Goal: Navigation & Orientation: Find specific page/section

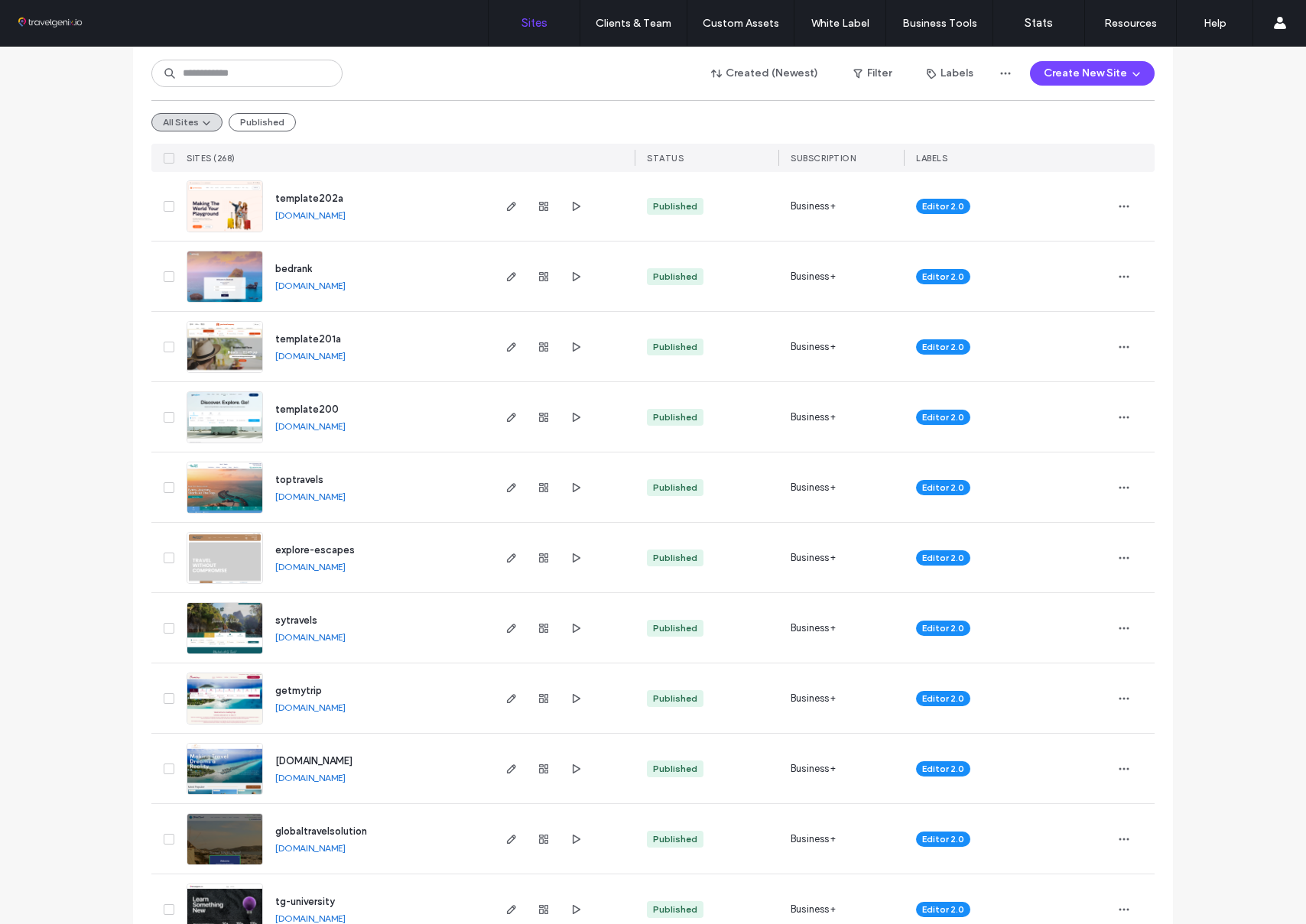
scroll to position [670, 0]
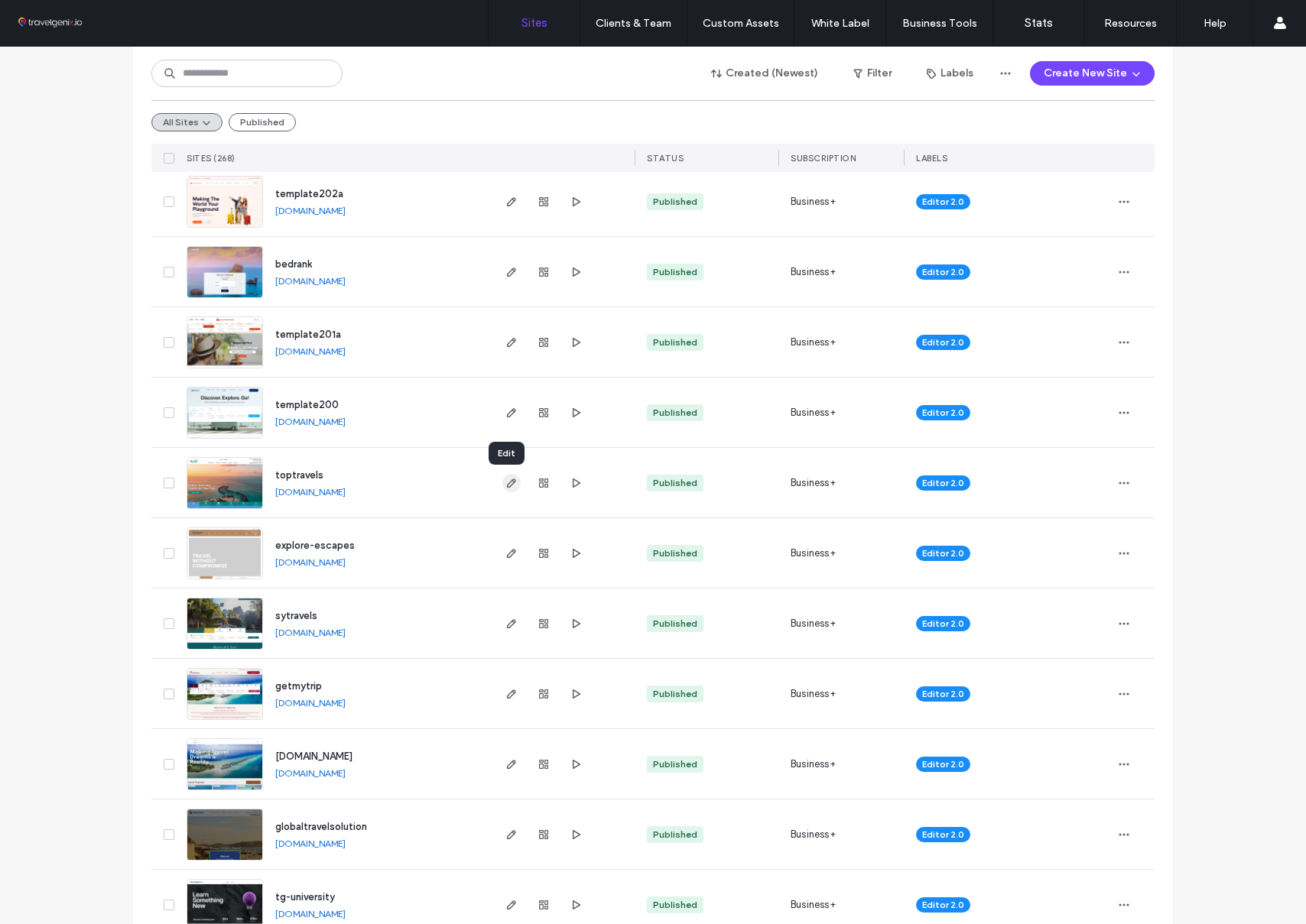
click at [505, 483] on icon "button" at bounding box center [511, 483] width 12 height 12
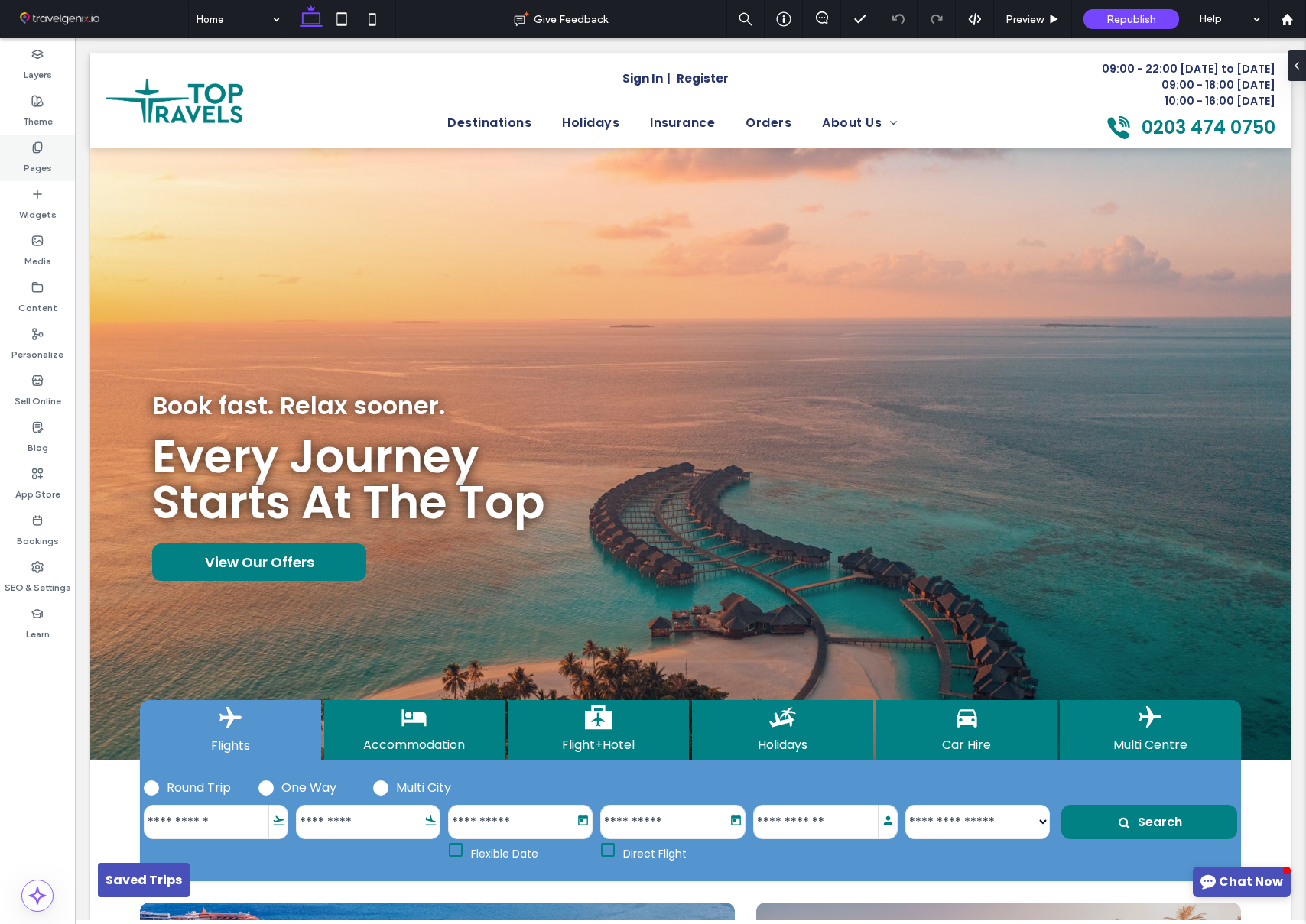
click at [44, 154] on label "Pages" at bounding box center [37, 164] width 28 height 22
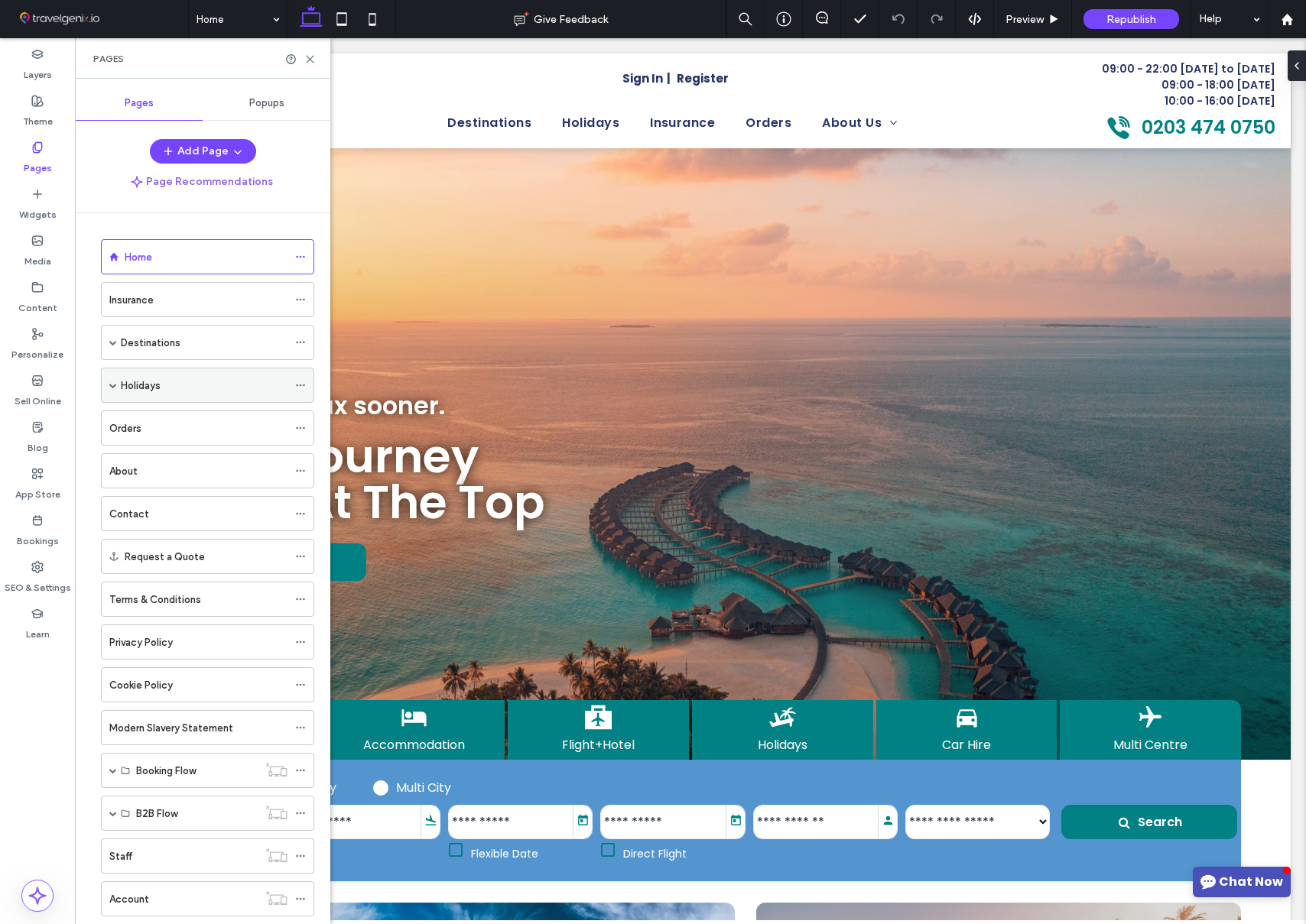
click at [112, 385] on span at bounding box center [113, 385] width 8 height 8
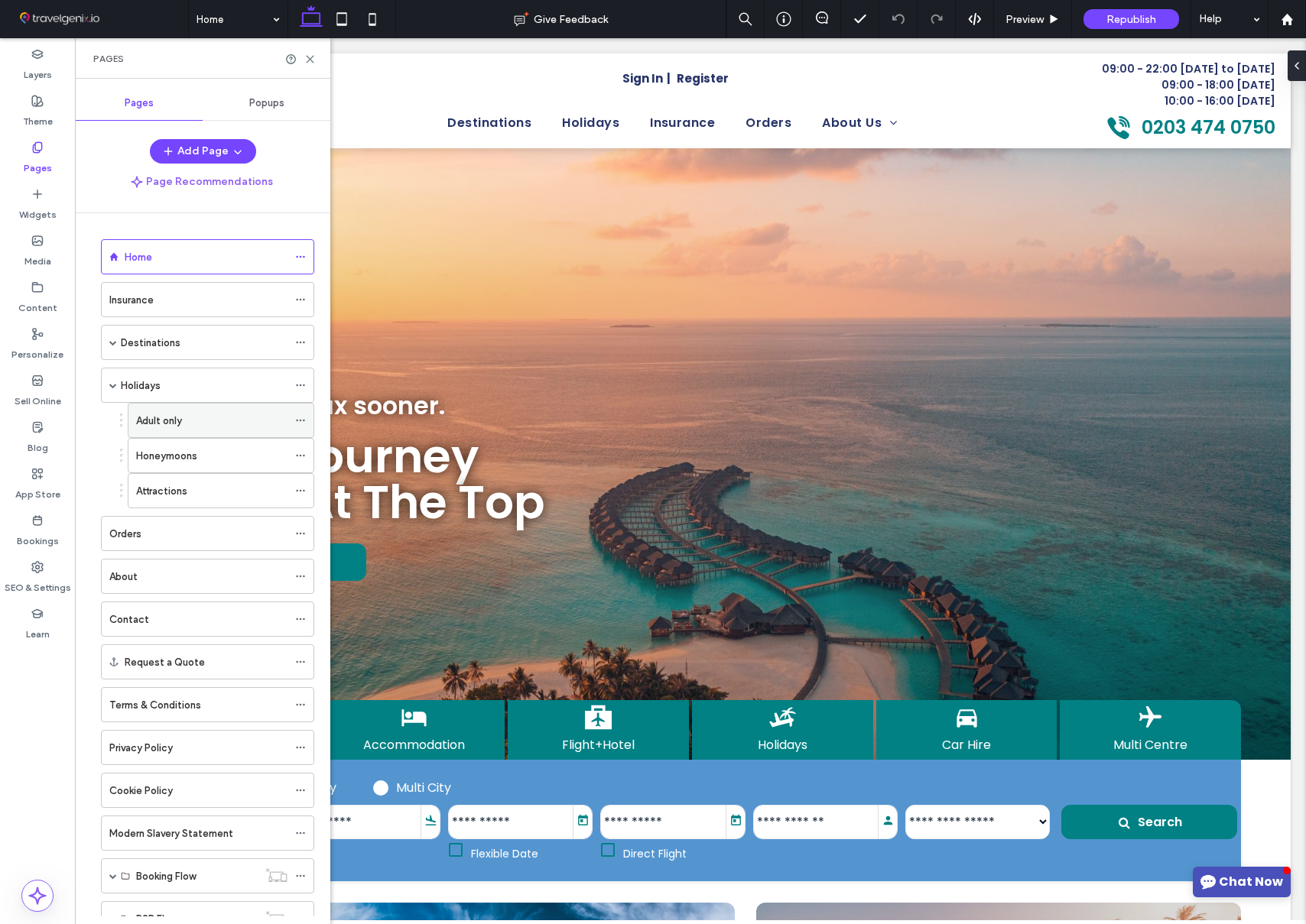
click at [171, 424] on label "Adult only" at bounding box center [159, 420] width 46 height 27
click at [310, 56] on icon at bounding box center [310, 59] width 11 height 11
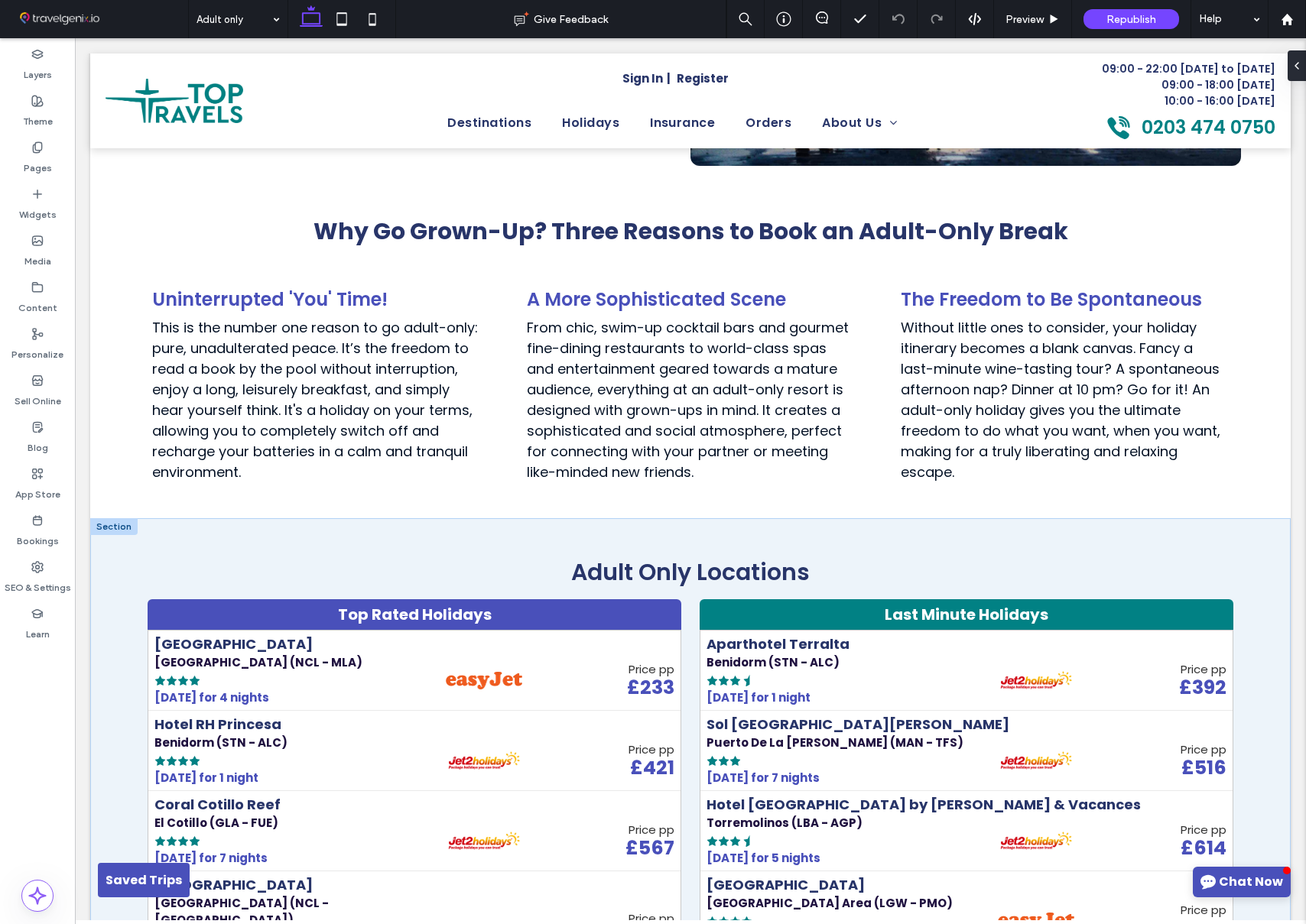
scroll to position [1116, 0]
